Goal: Book appointment/travel/reservation

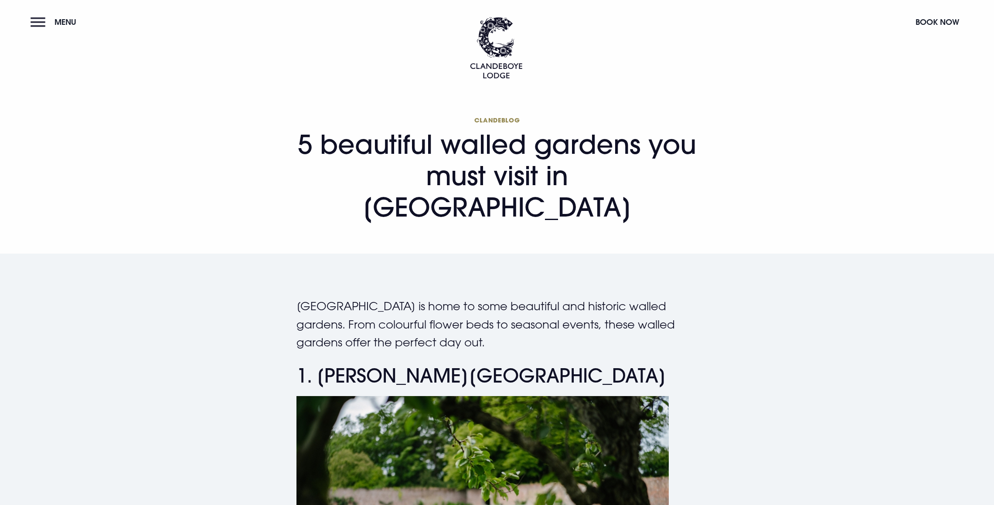
click at [38, 23] on button "Menu" at bounding box center [56, 22] width 50 height 19
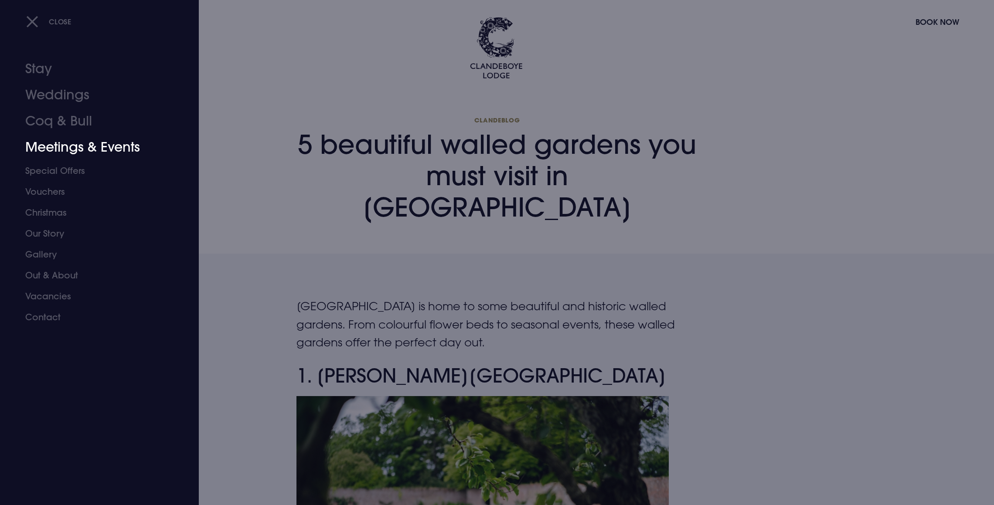
click at [79, 145] on link "Meetings & Events" at bounding box center [94, 147] width 138 height 26
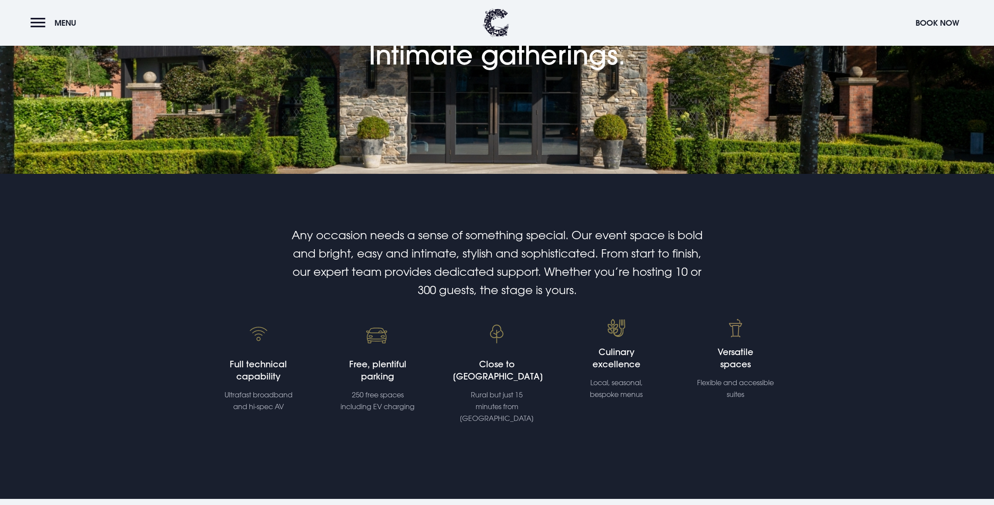
scroll to position [182, 0]
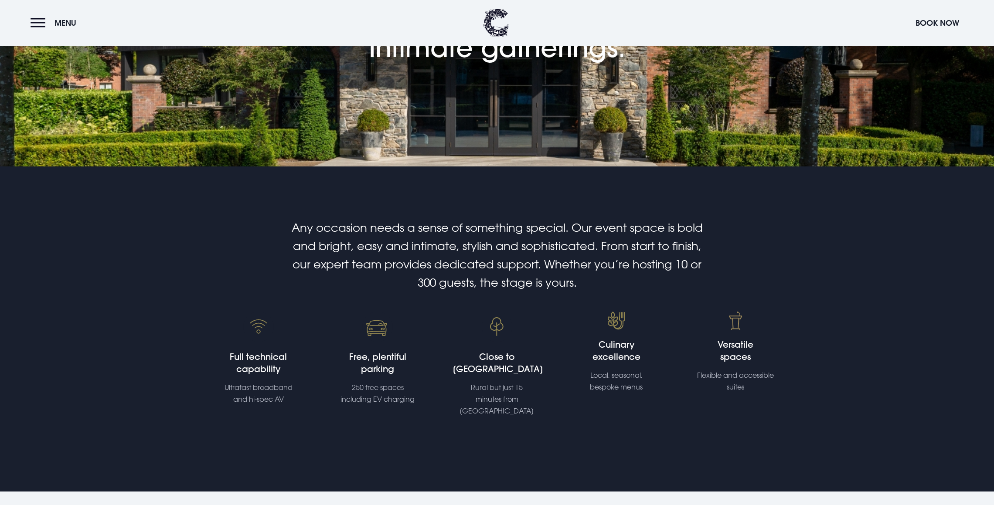
click at [745, 326] on div at bounding box center [735, 321] width 88 height 18
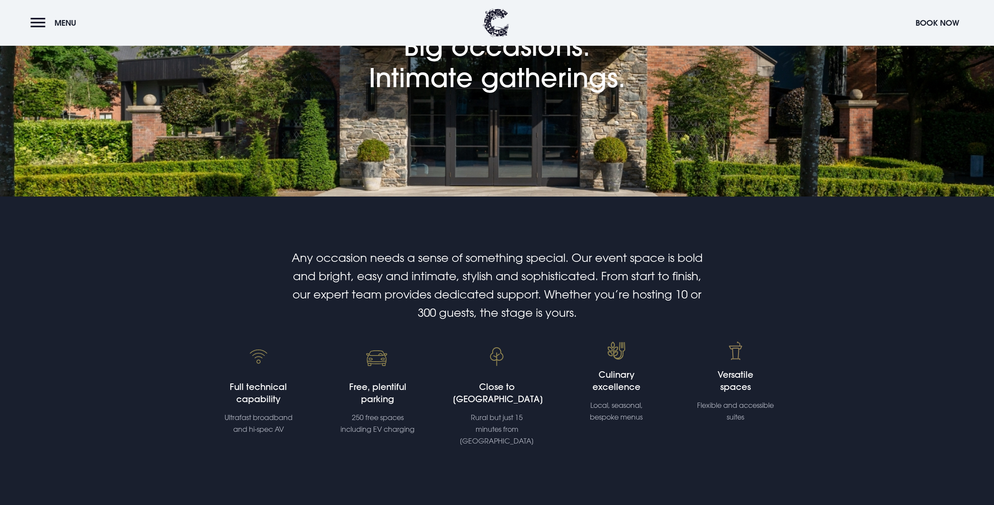
scroll to position [0, 0]
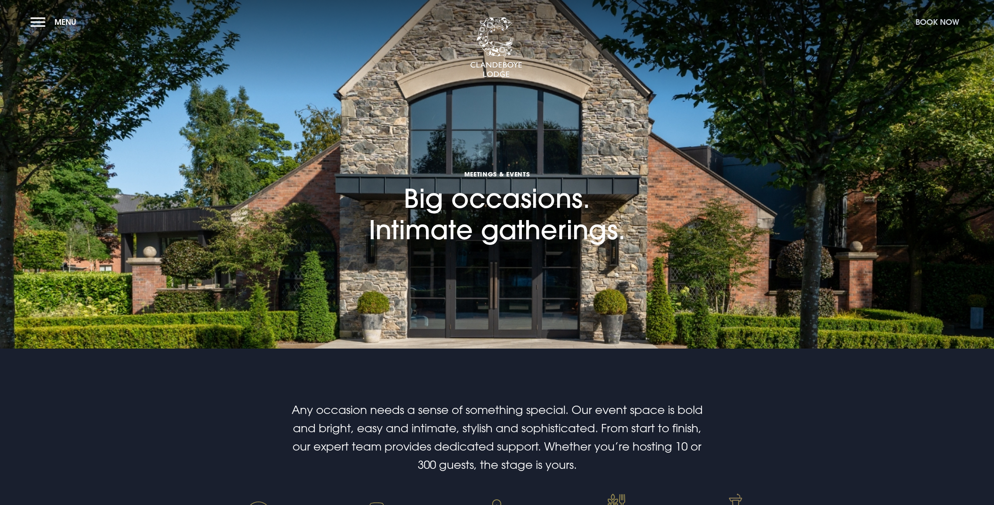
click at [932, 21] on button "Book Now" at bounding box center [937, 22] width 52 height 19
